Goal: Task Accomplishment & Management: Manage account settings

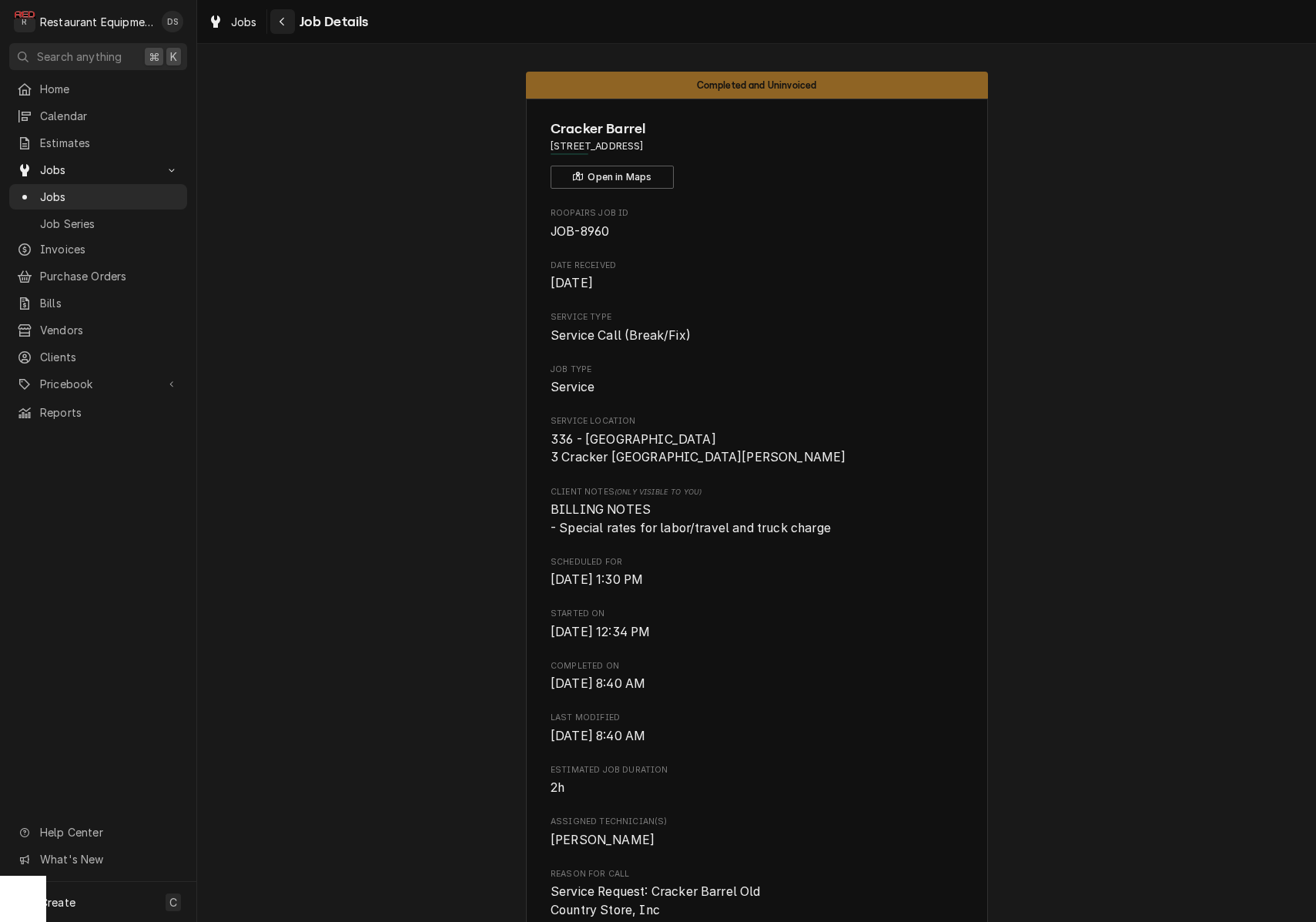
click at [282, 23] on icon "Navigate back" at bounding box center [281, 22] width 4 height 9
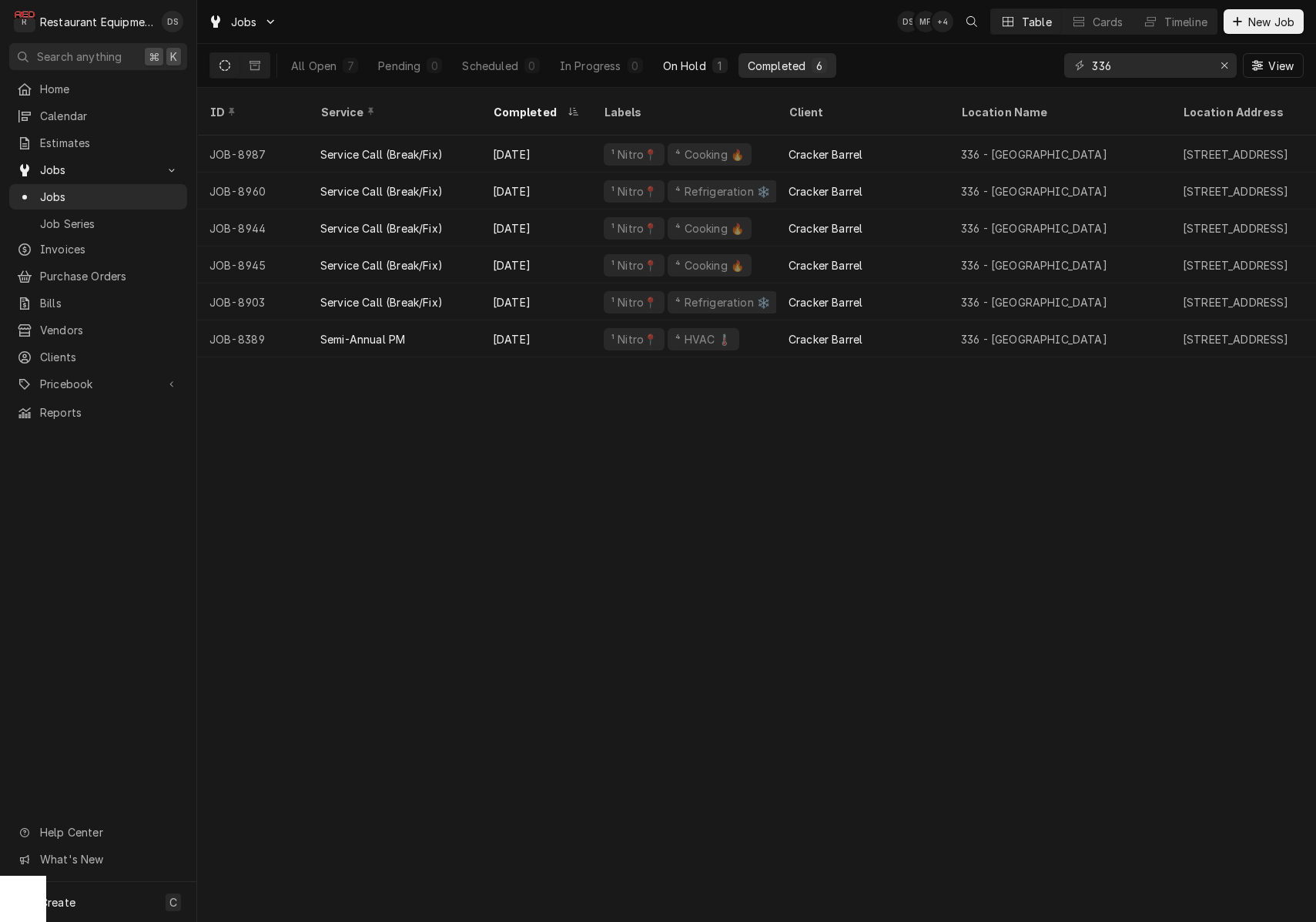
click at [695, 61] on div "On Hold" at bounding box center [684, 65] width 43 height 16
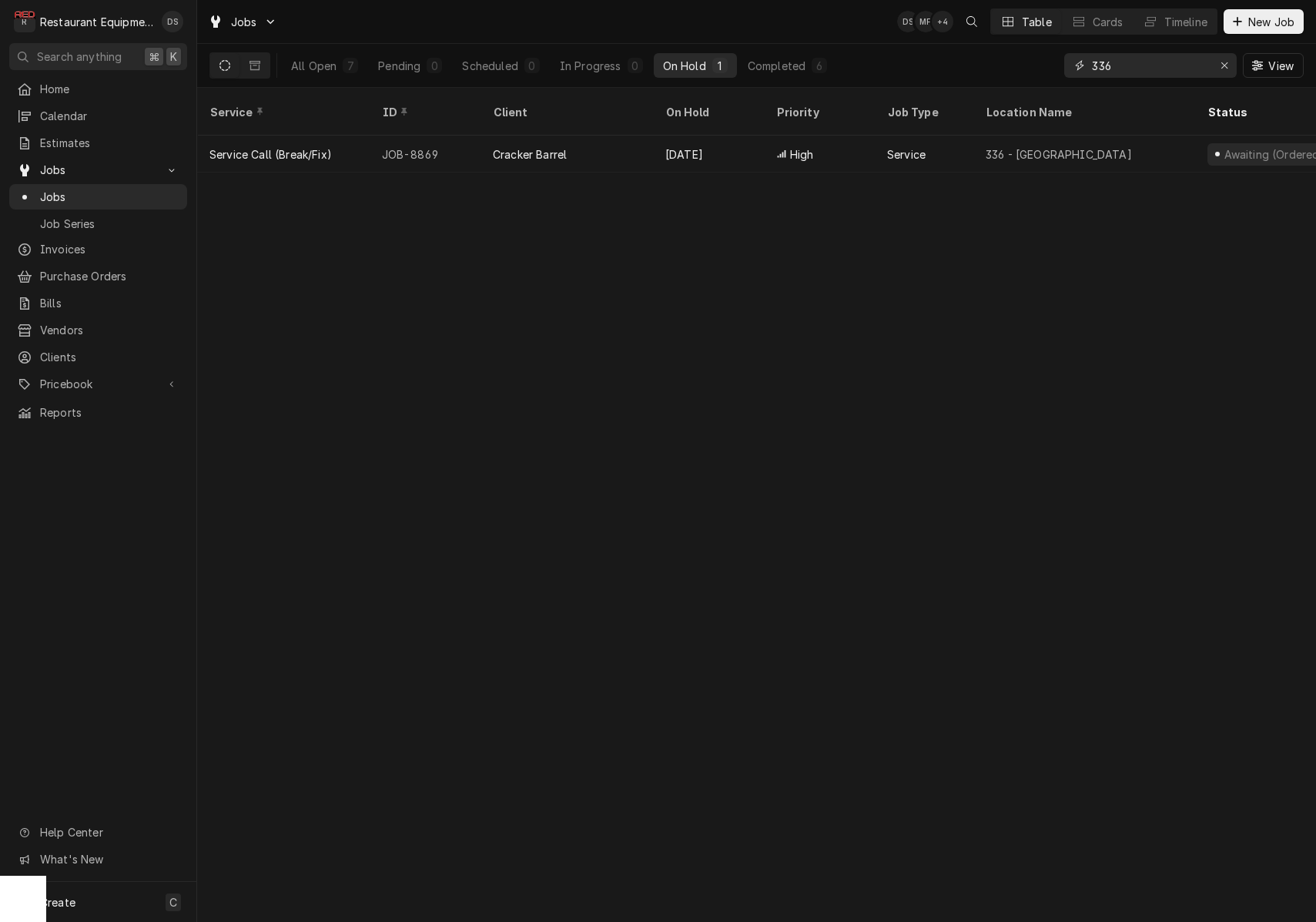
drag, startPoint x: 1140, startPoint y: 68, endPoint x: 988, endPoint y: 41, distance: 154.4
click at [989, 41] on div "Jobs DS MF + 4 Table Cards Timeline New Job All Open 7 Pending 0 Scheduled 0 In…" at bounding box center [757, 44] width 1119 height 88
type input "b"
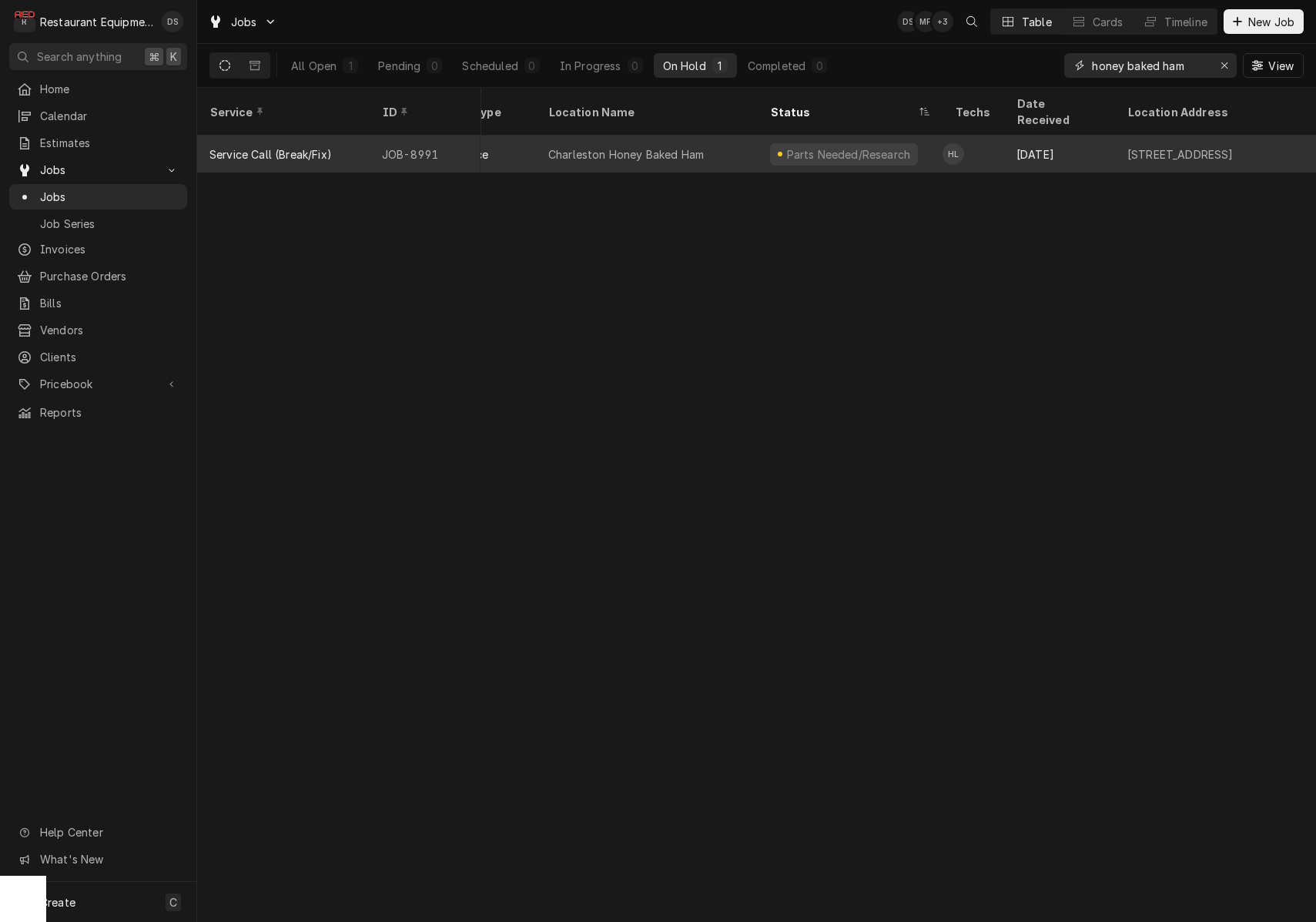
scroll to position [0, 438]
type input "honey baked ham"
click at [1023, 136] on div "Sep 23" at bounding box center [1059, 154] width 111 height 37
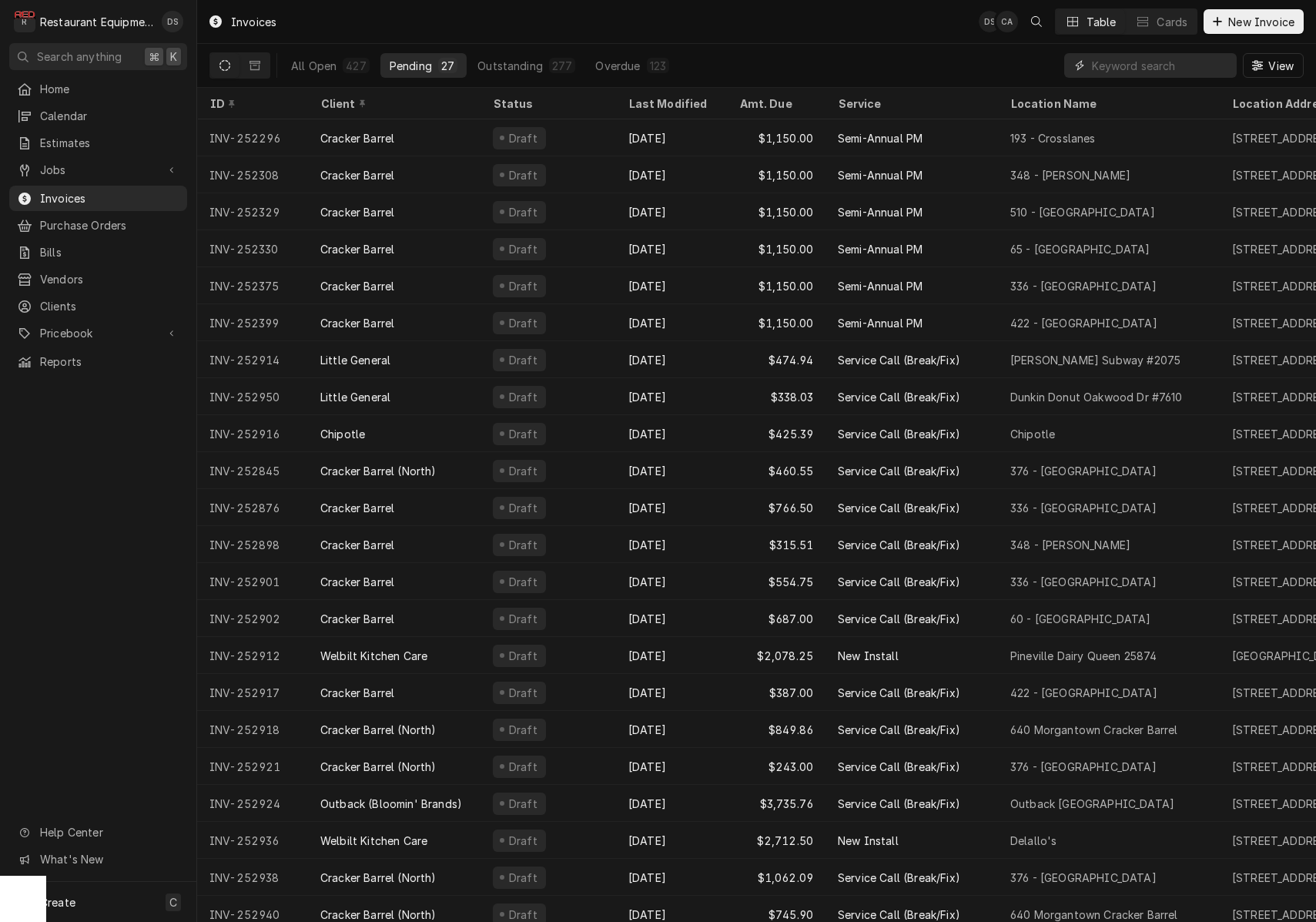
click at [1127, 57] on input "Dynamic Content Wrapper" at bounding box center [1160, 65] width 137 height 25
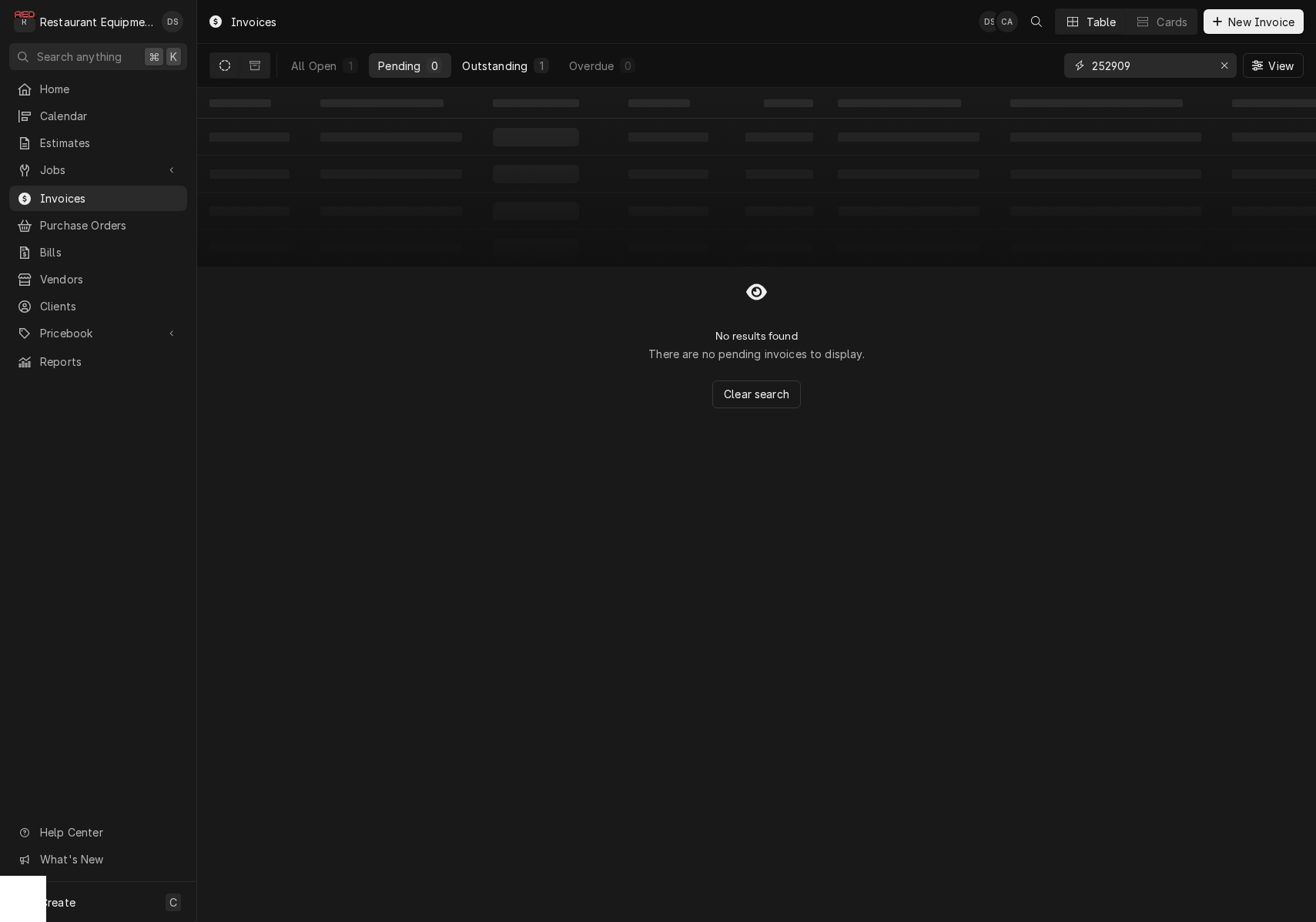
type input "252909"
click at [485, 73] on button "Outstanding 1" at bounding box center [505, 65] width 106 height 25
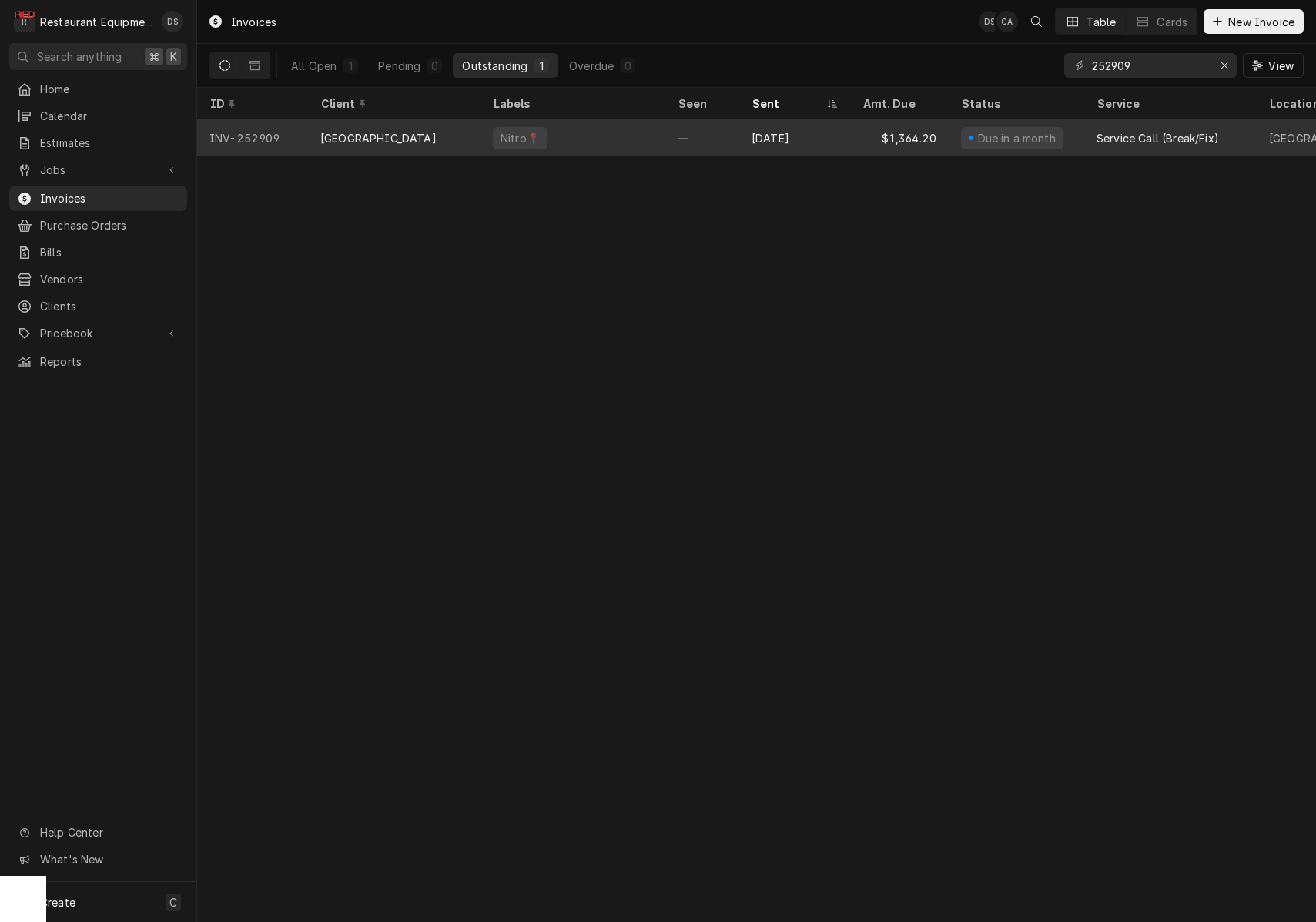
click at [751, 137] on div "Sep 24" at bounding box center [795, 138] width 111 height 37
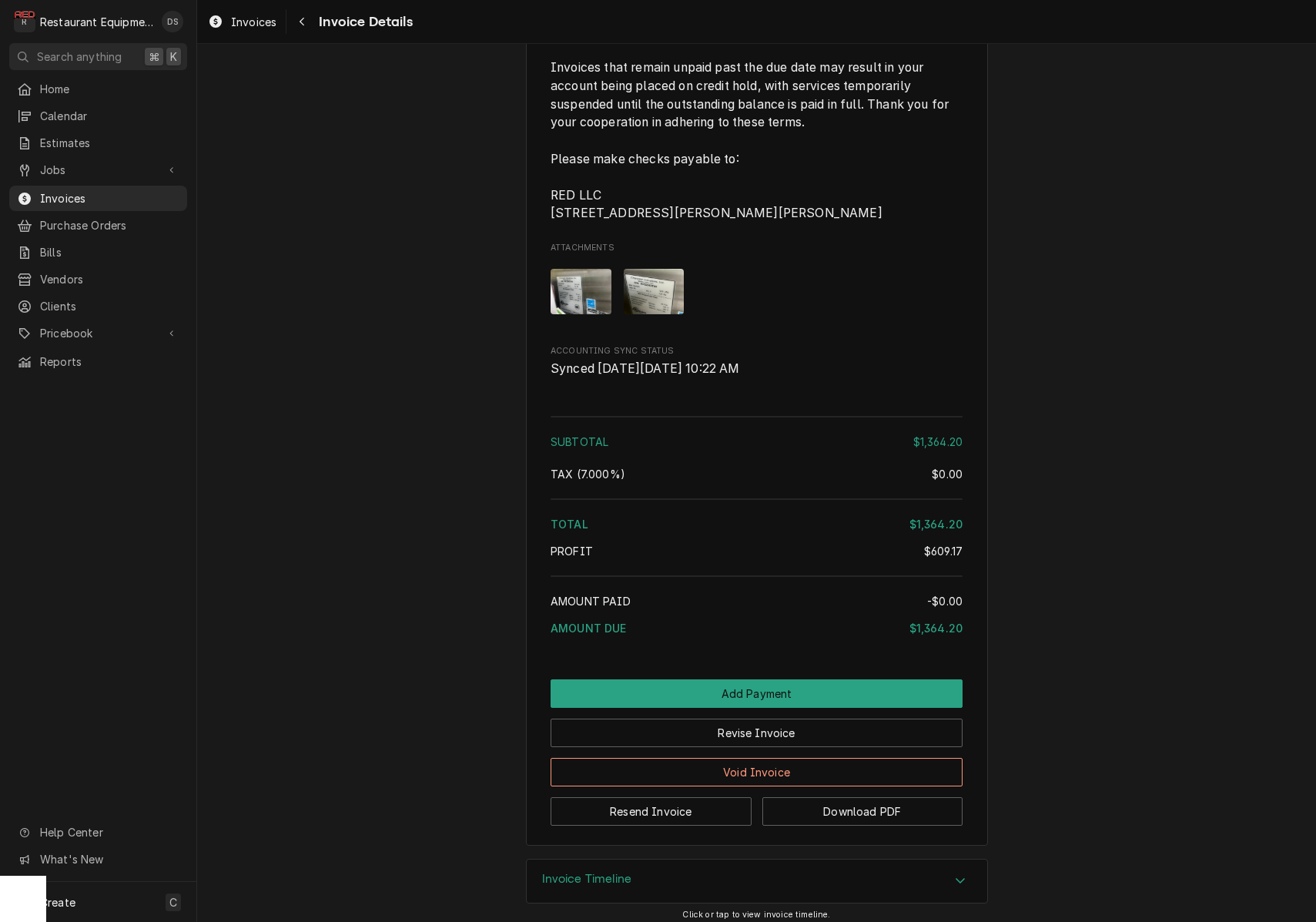
scroll to position [3126, 0]
click at [725, 802] on button "Resend Invoice" at bounding box center [651, 812] width 201 height 28
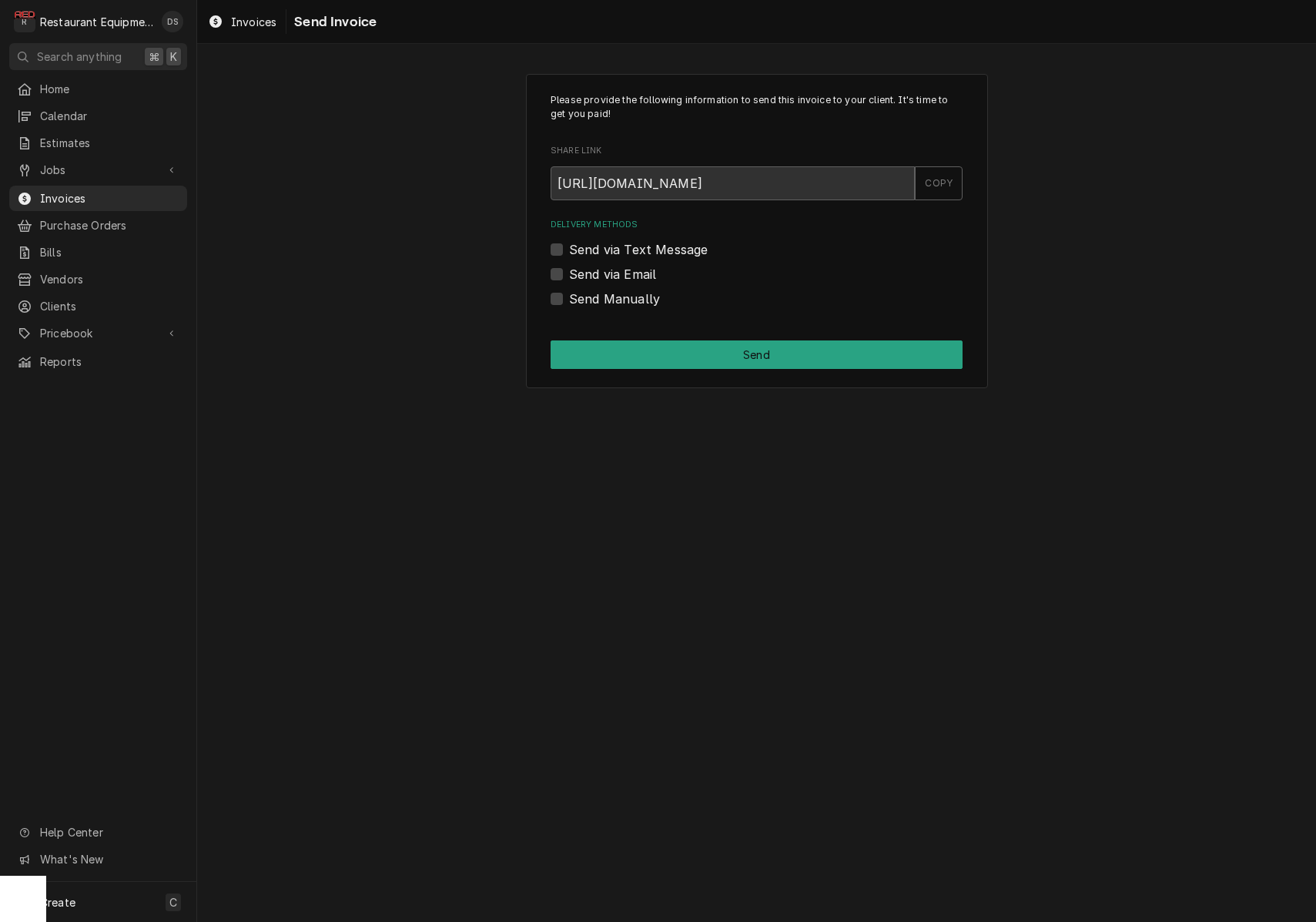
click at [569, 266] on label "Send via Email" at bounding box center [612, 274] width 87 height 19
click at [569, 266] on input "Send via Email" at bounding box center [774, 281] width 412 height 34
checkbox input "true"
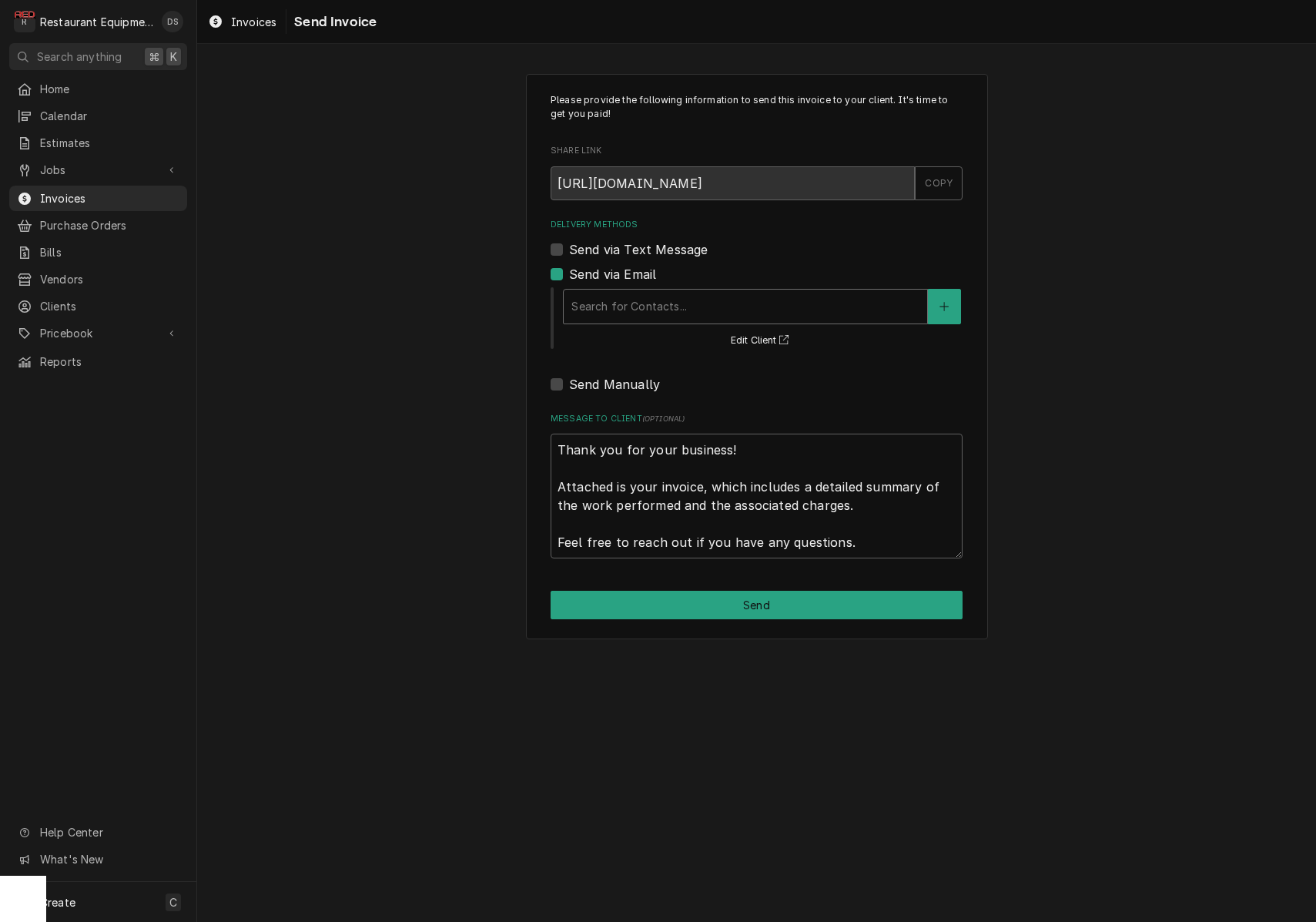
click at [652, 289] on div "Search for Contacts..." at bounding box center [745, 306] width 365 height 35
click at [953, 297] on button "Delivery Methods" at bounding box center [944, 306] width 33 height 35
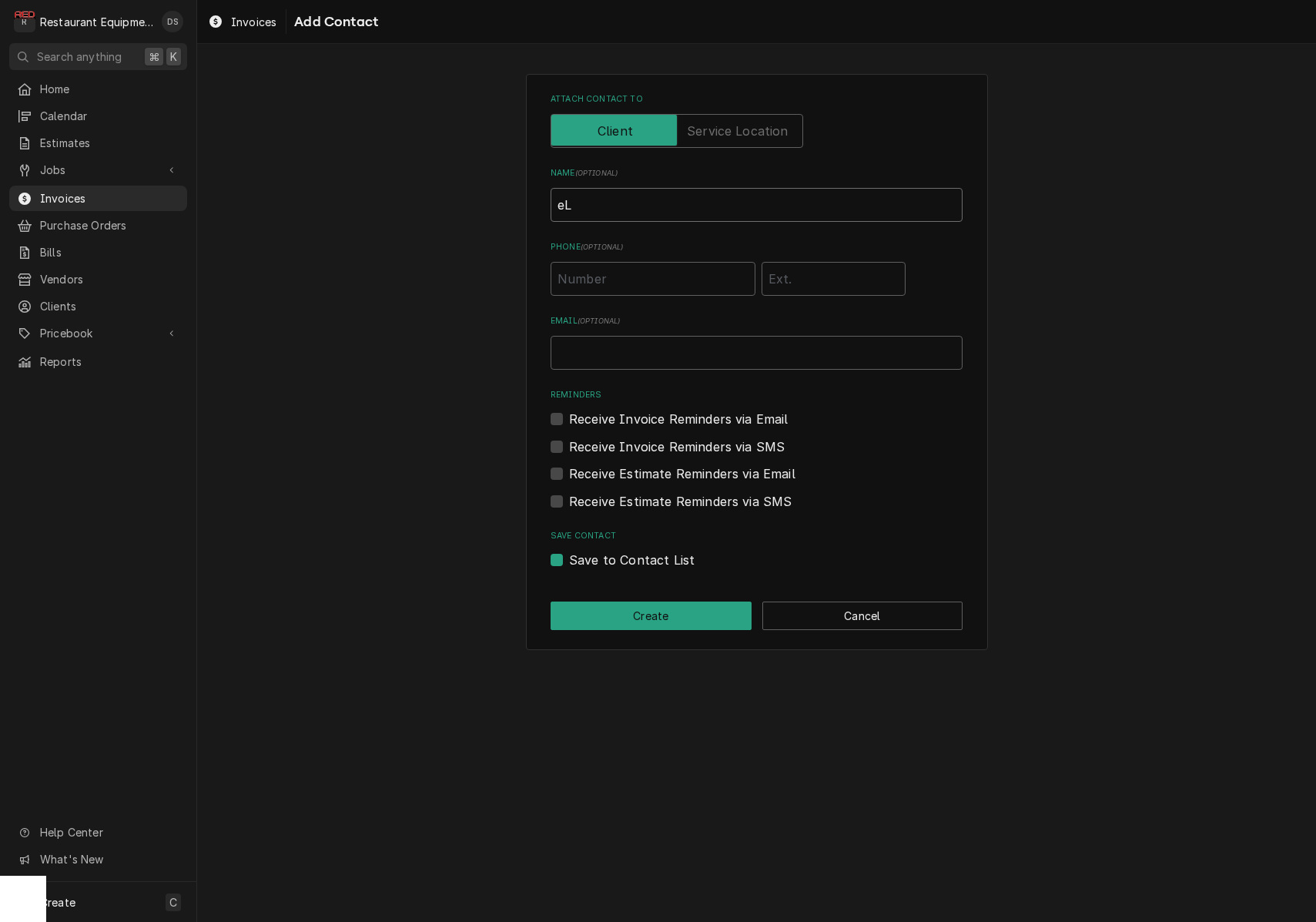
type input "e"
type input "Elizabeth Brandt"
type input "elizabethbrant@ucwv.edu"
click at [569, 409] on label "Receive Invoice Reminders via Email" at bounding box center [678, 418] width 220 height 19
click at [569, 409] on input "Reminders" at bounding box center [774, 426] width 412 height 34
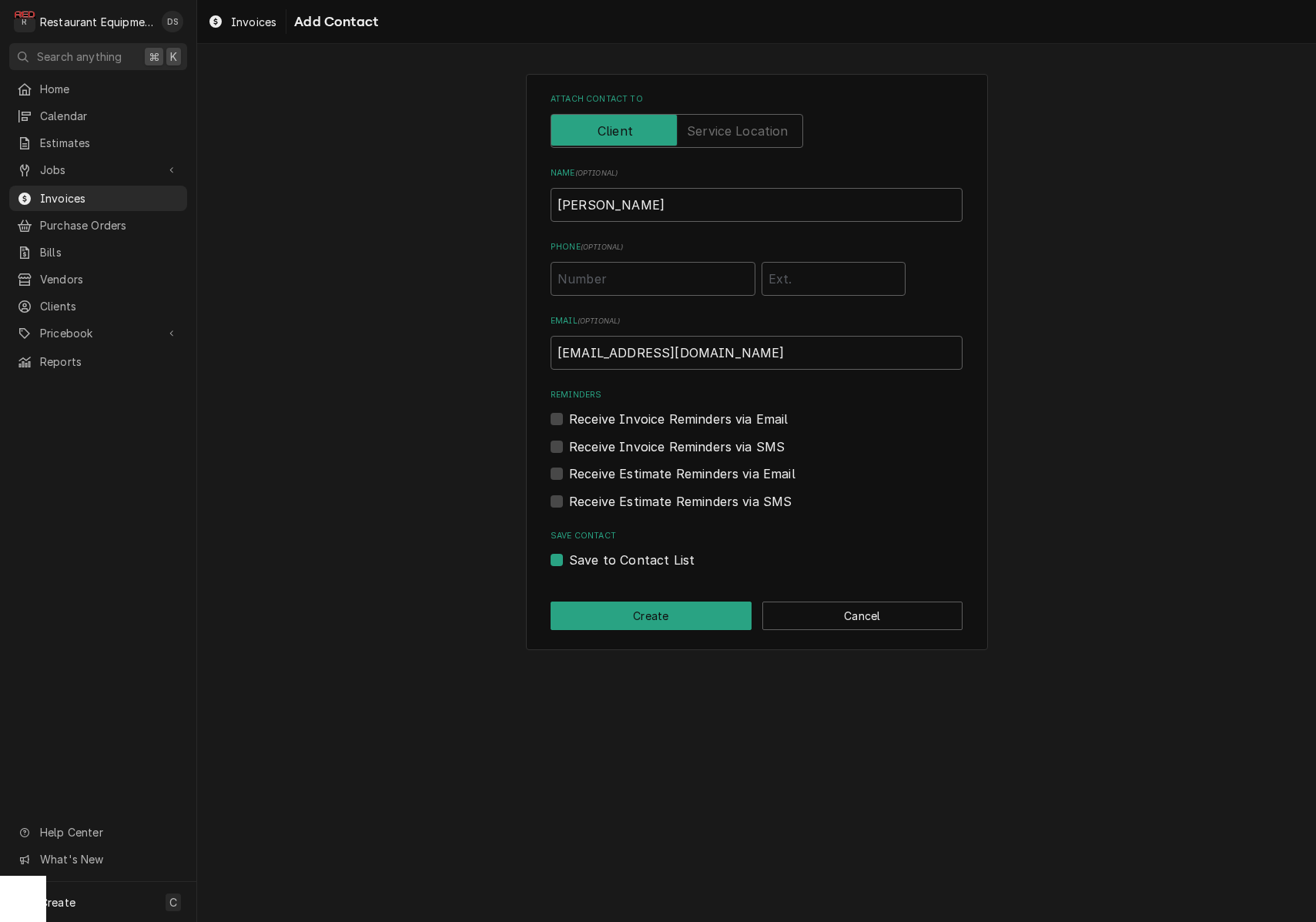
checkbox input "true"
click at [669, 610] on button "Create" at bounding box center [651, 616] width 201 height 28
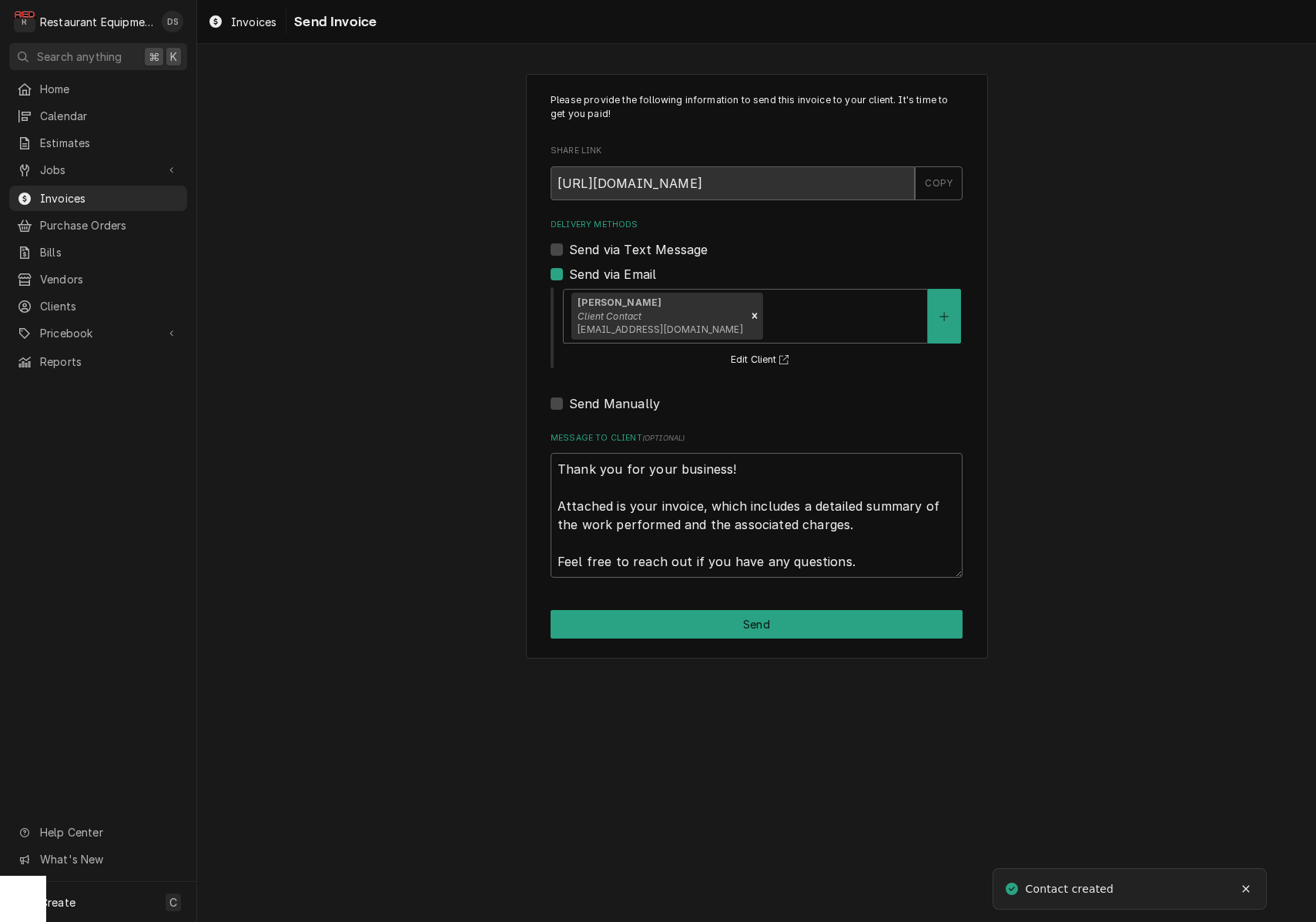
click at [796, 611] on button "Send" at bounding box center [756, 624] width 412 height 28
type textarea "x"
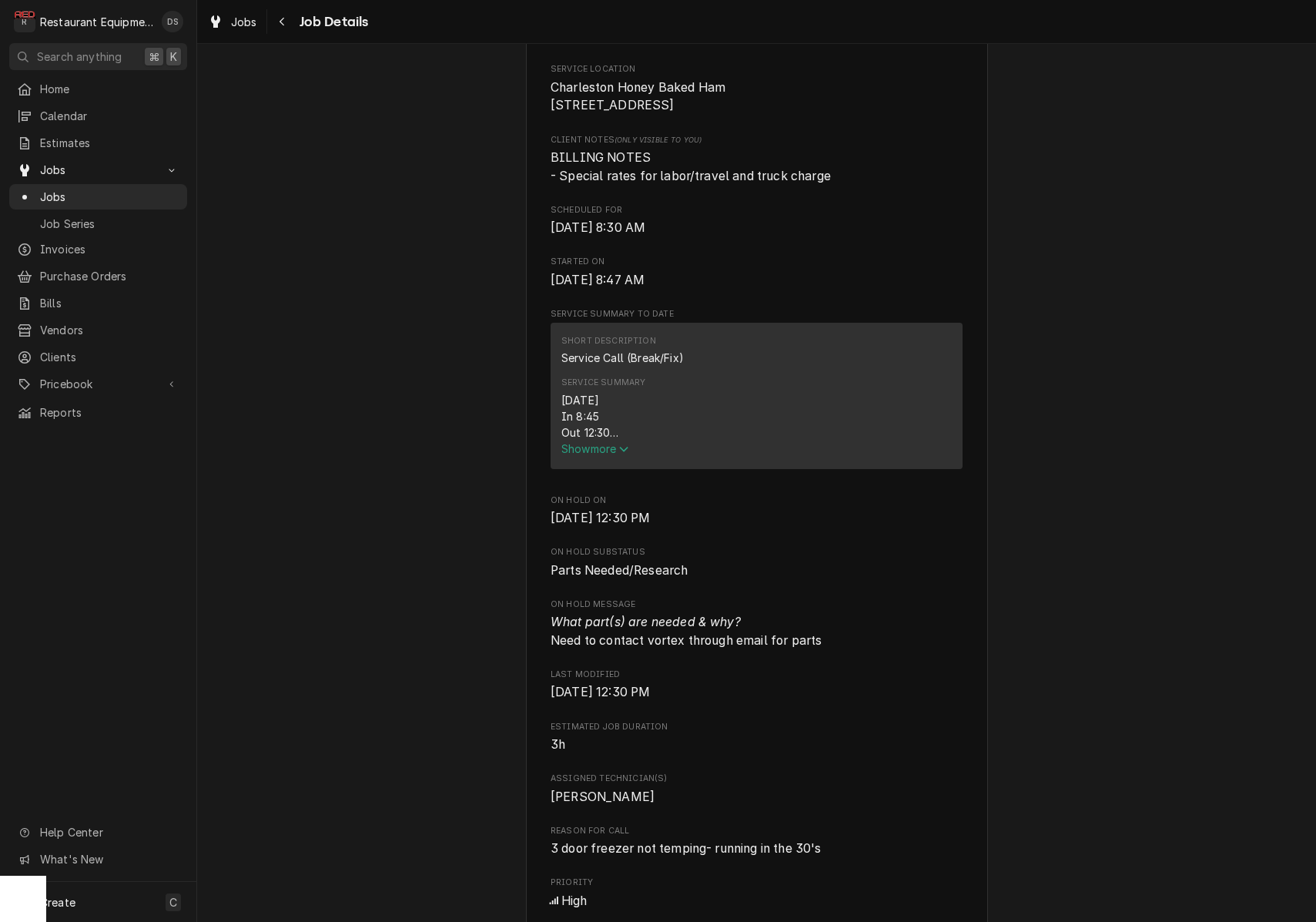
scroll to position [354, 0]
click at [617, 454] on span "Show more" at bounding box center [594, 446] width 68 height 13
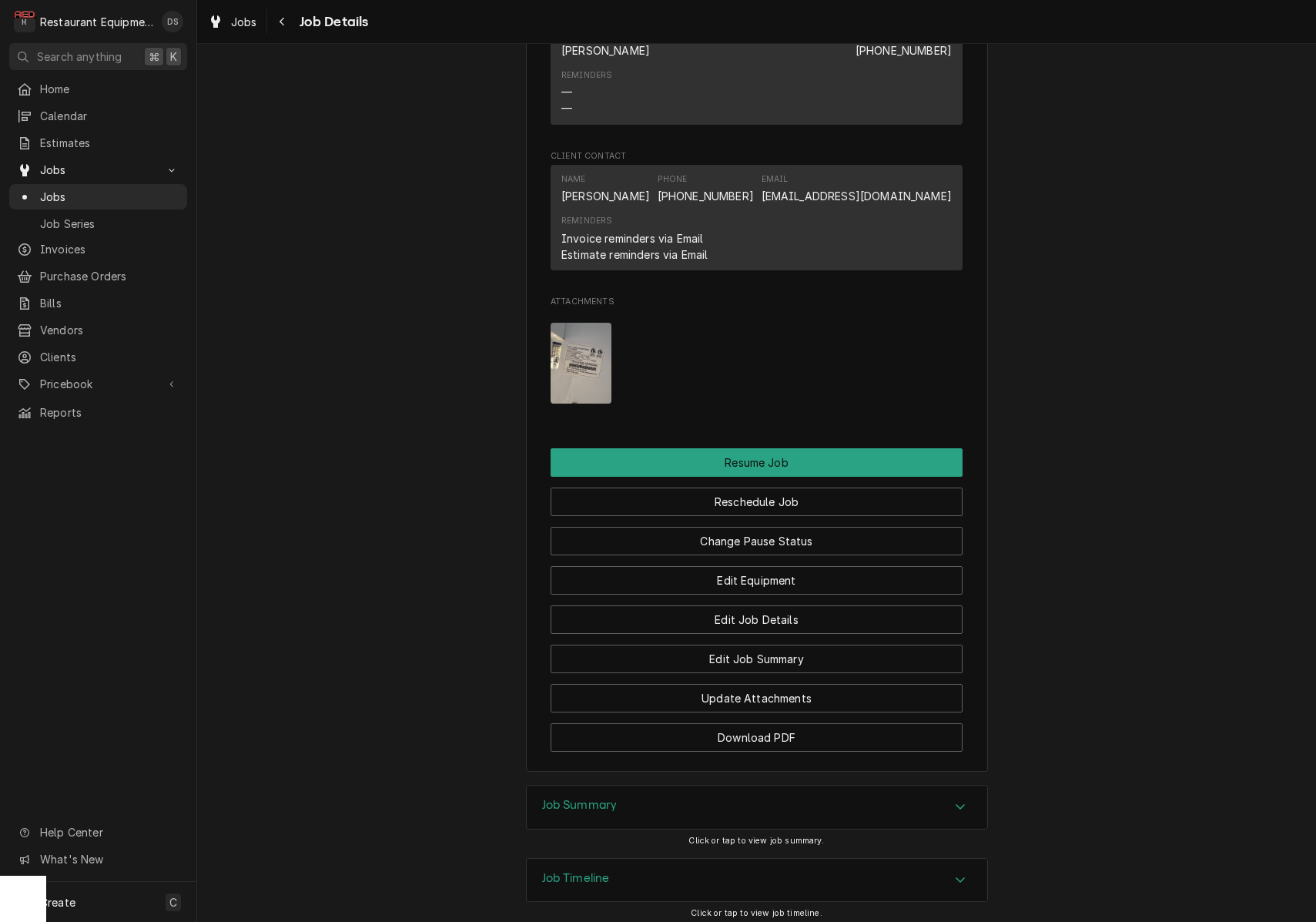
scroll to position [1498, 0]
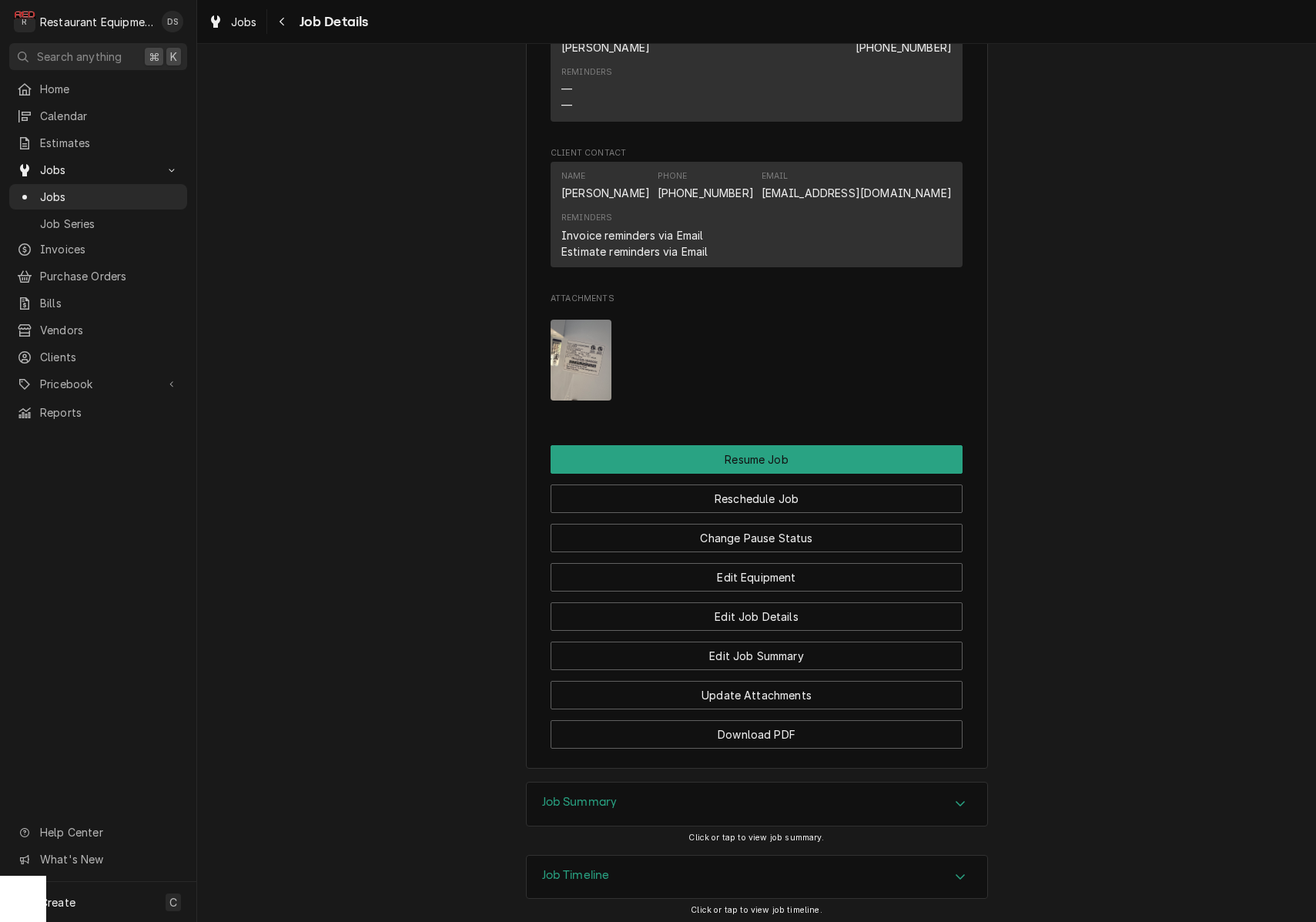
click at [581, 337] on img "Attachments" at bounding box center [580, 360] width 61 height 81
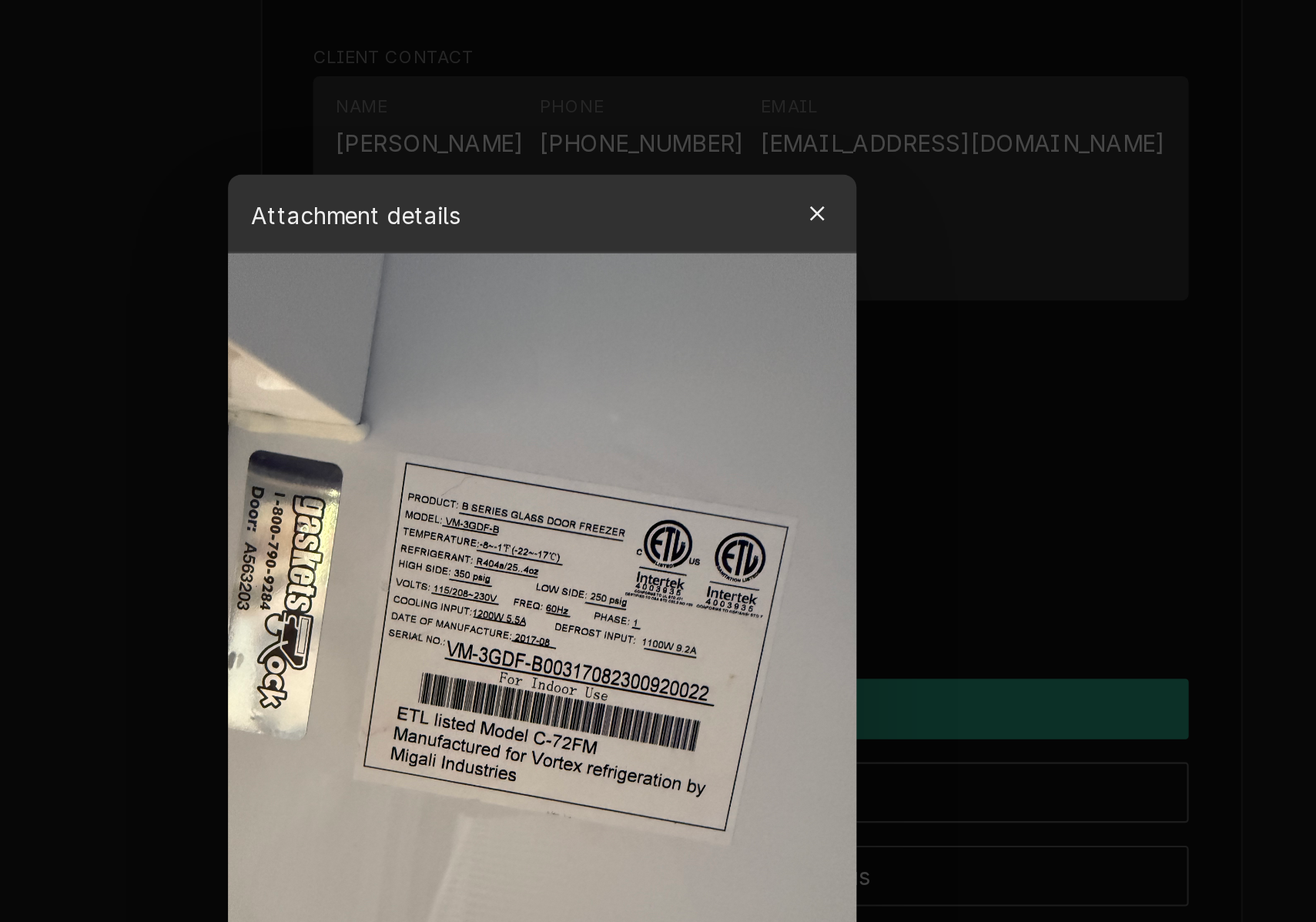
click at [783, 221] on icon "button" at bounding box center [788, 227] width 9 height 11
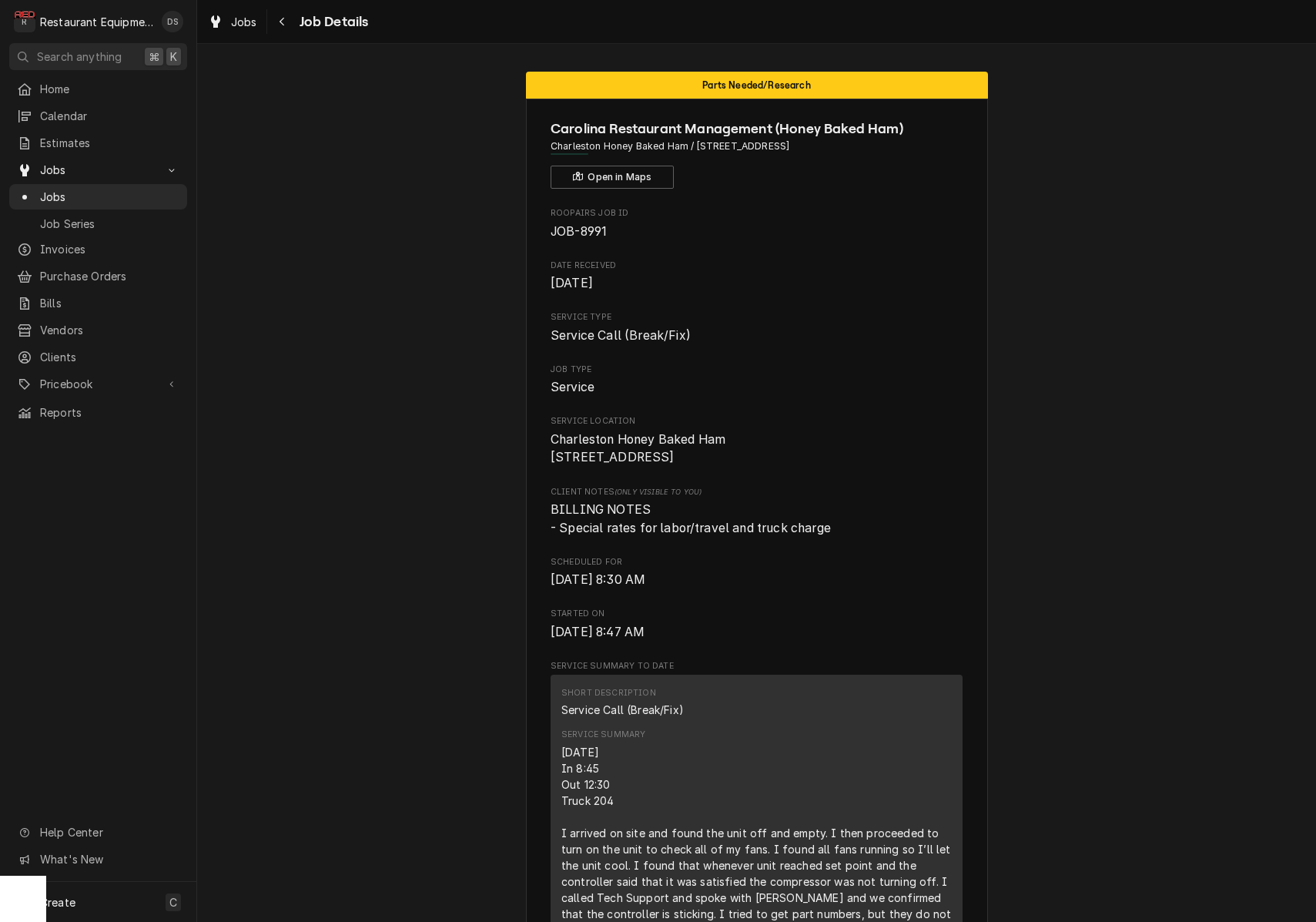
scroll to position [0, 0]
